Goal: Find specific page/section: Find specific page/section

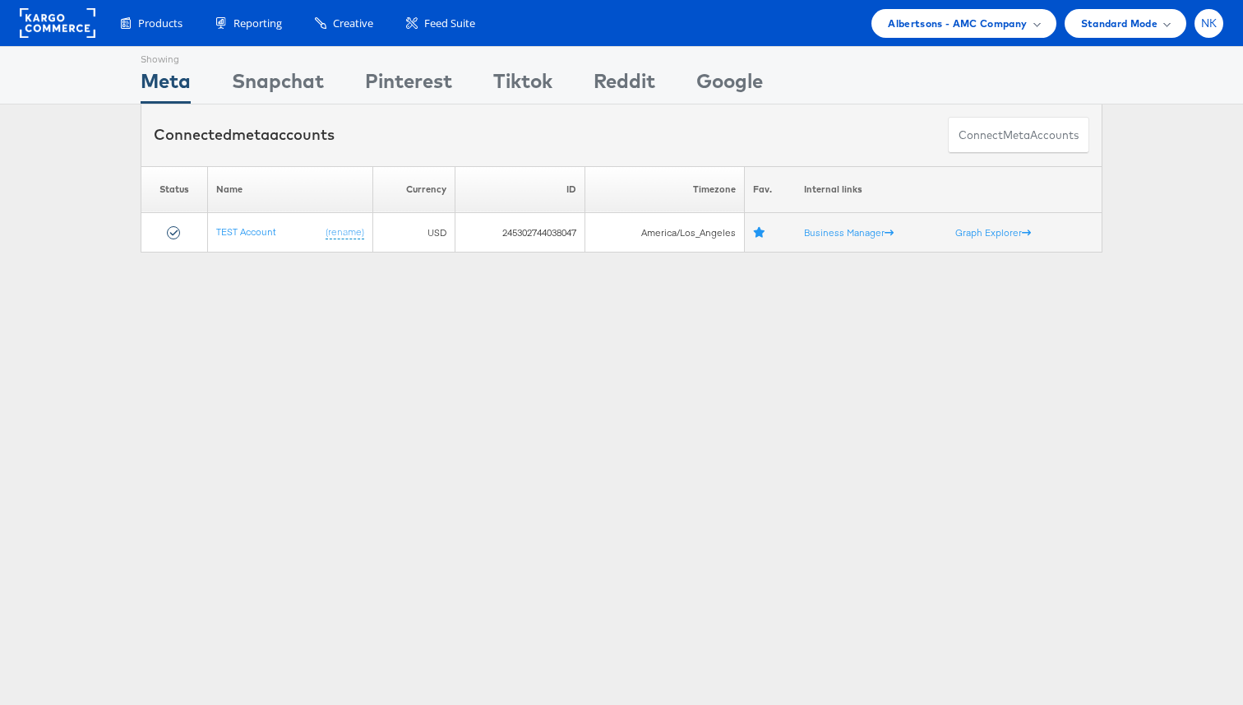
click at [1204, 23] on span "NK" at bounding box center [1209, 23] width 16 height 11
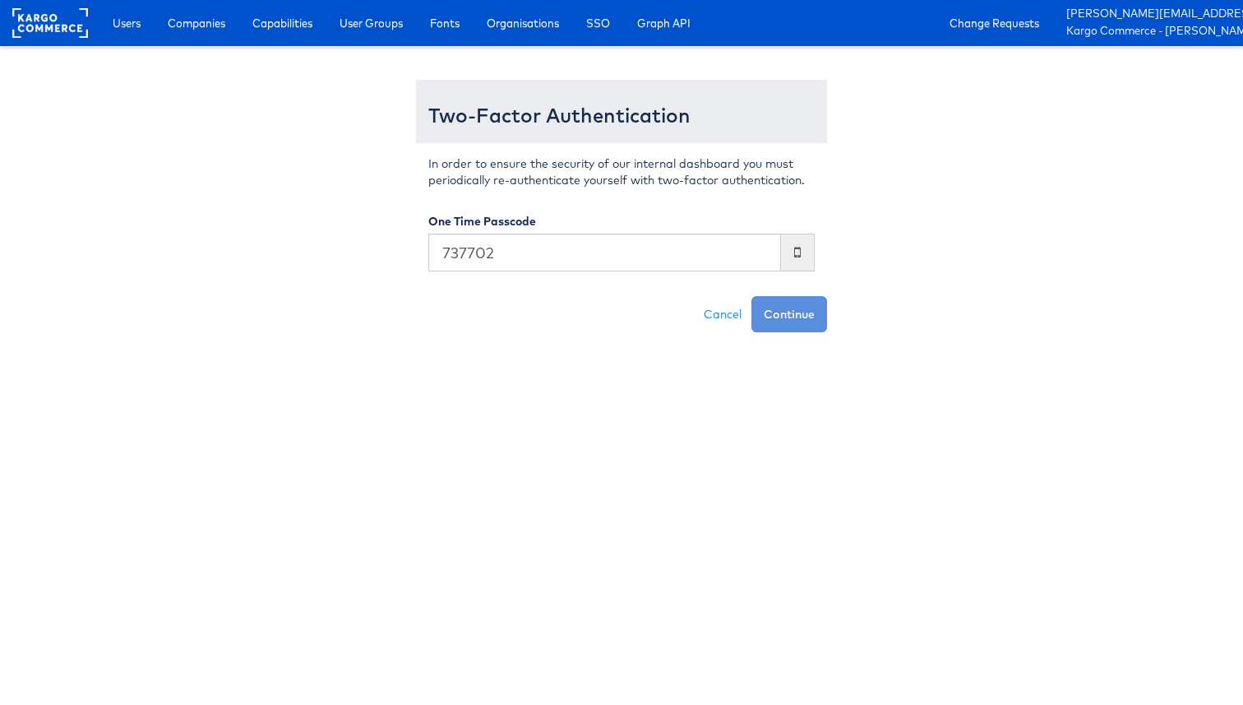
type input "737702"
click at [751, 296] on button "Continue" at bounding box center [789, 314] width 76 height 36
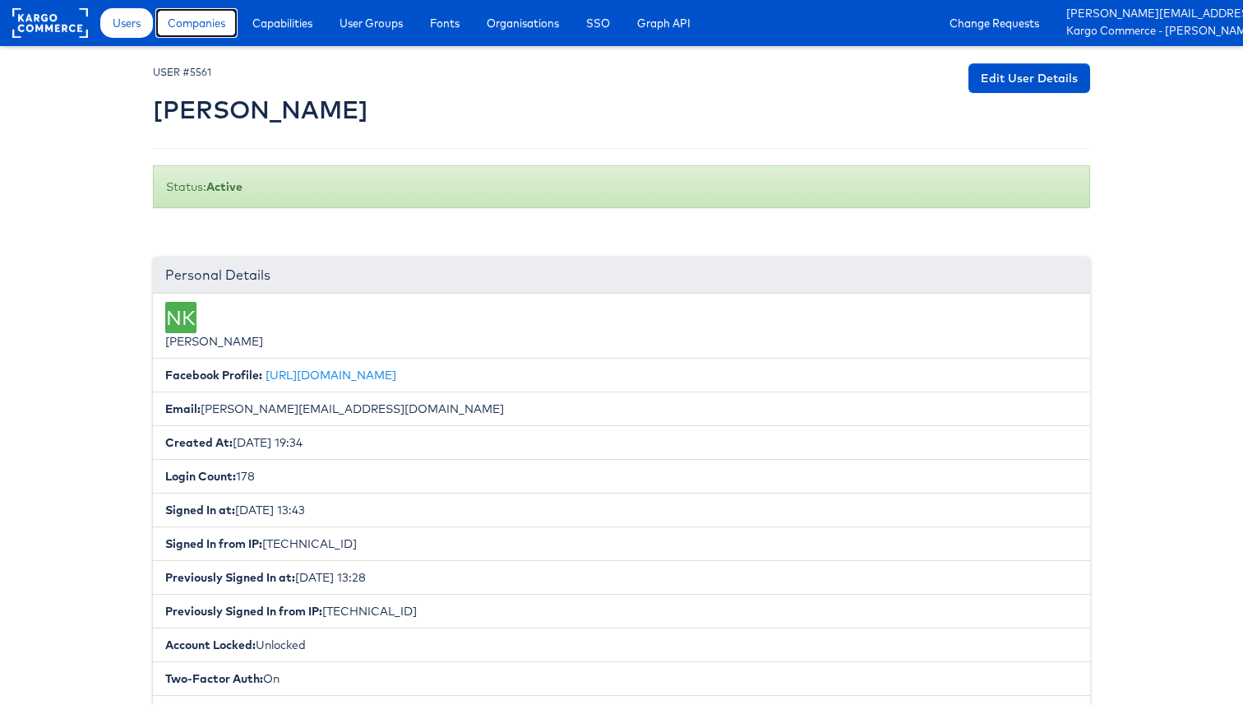
click at [214, 16] on span "Companies" at bounding box center [197, 23] width 58 height 16
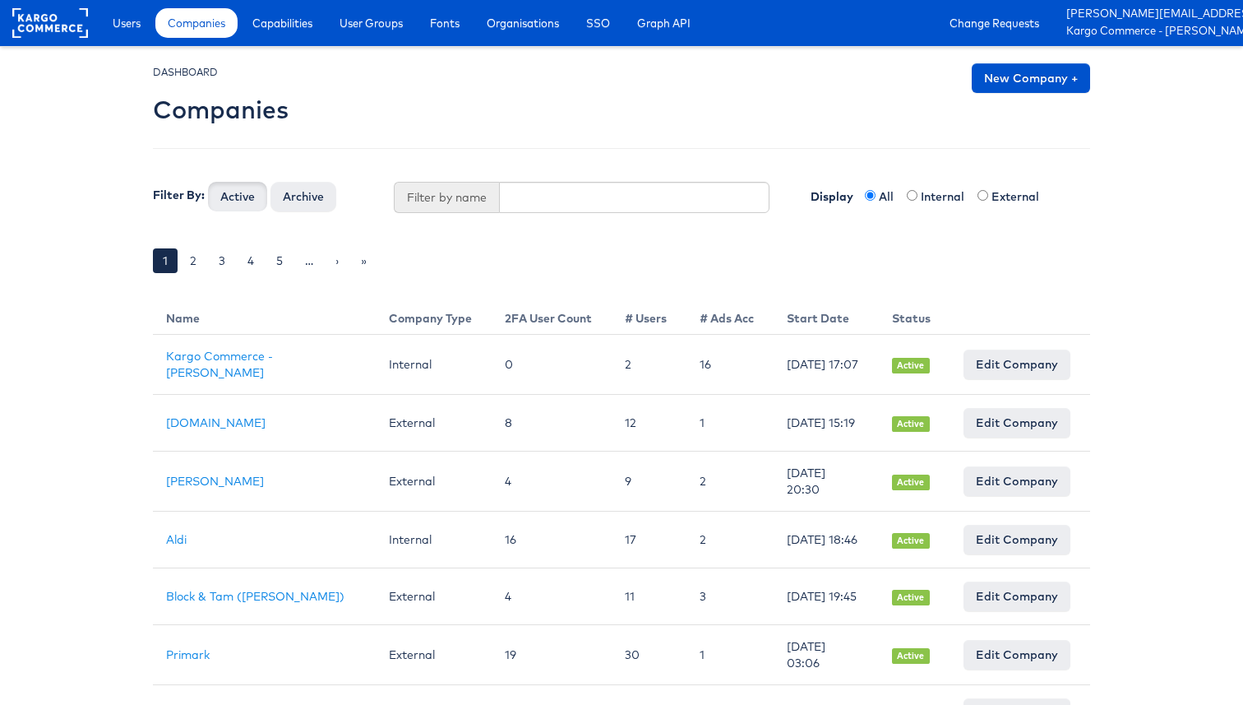
click at [543, 214] on div "DASHBOARD Companies New Company + Filter By: Active Archive Filter by name Disp…" at bounding box center [621, 179] width 937 height 233
click at [542, 204] on input "text" at bounding box center [634, 197] width 271 height 31
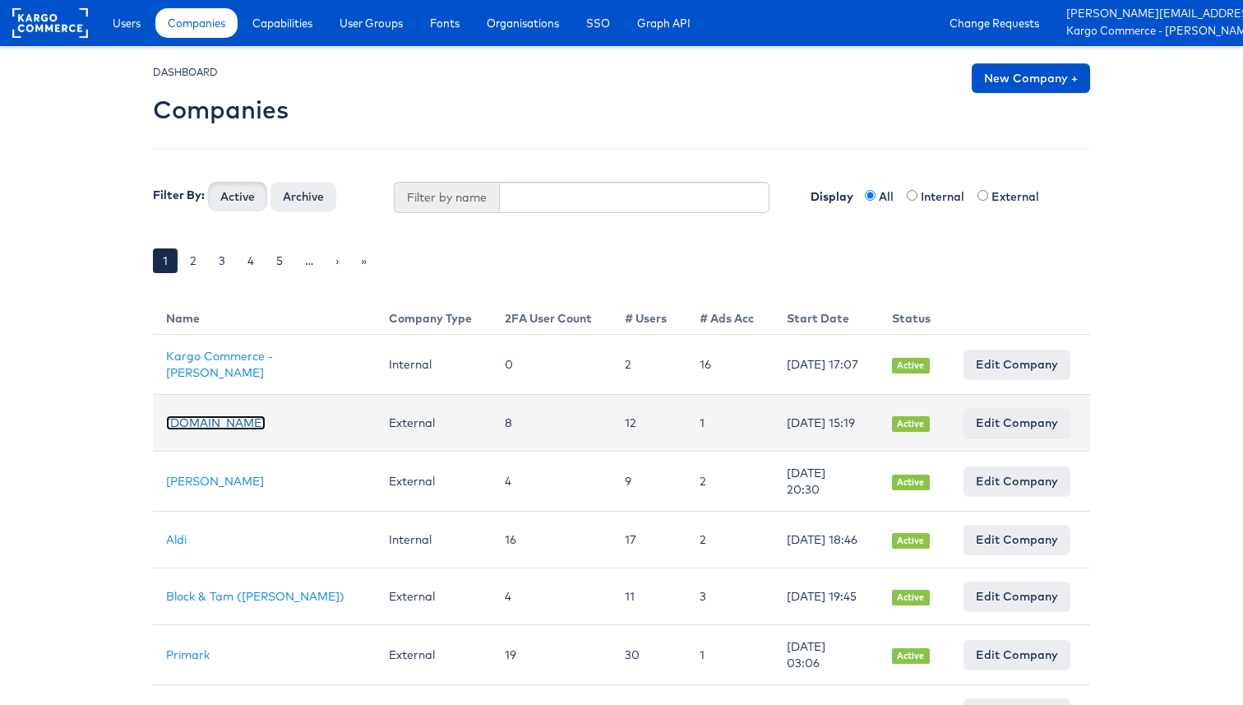
click at [206, 422] on link "[DOMAIN_NAME]" at bounding box center [215, 422] width 99 height 15
